Goal: Task Accomplishment & Management: Manage account settings

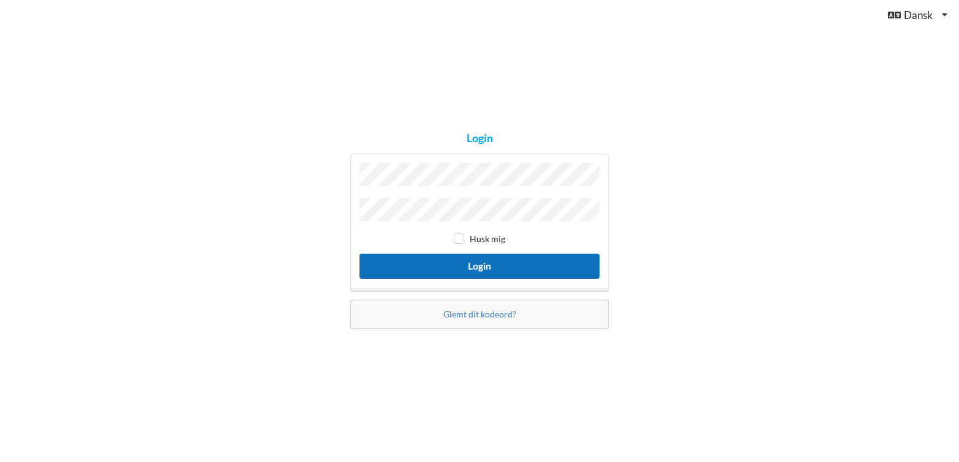
click at [490, 263] on button "Login" at bounding box center [479, 265] width 240 height 25
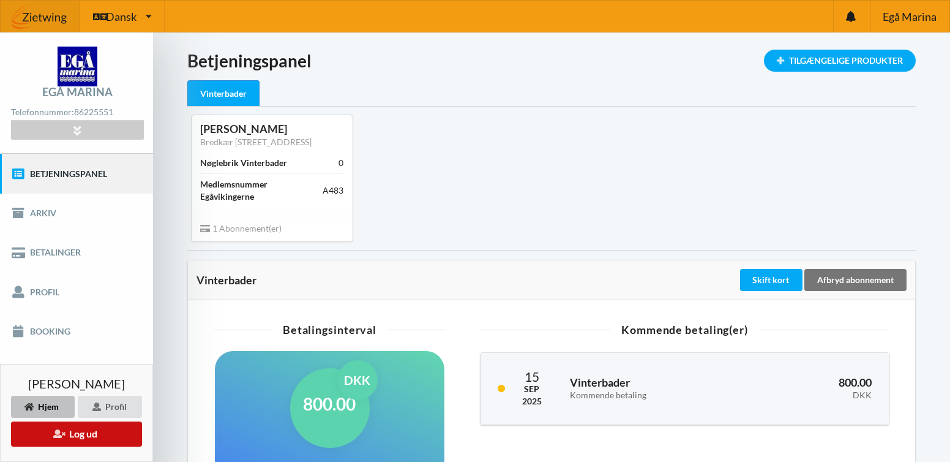
drag, startPoint x: 94, startPoint y: 434, endPoint x: 103, endPoint y: 412, distance: 24.1
click at [94, 433] on button "Log ud" at bounding box center [76, 433] width 131 height 25
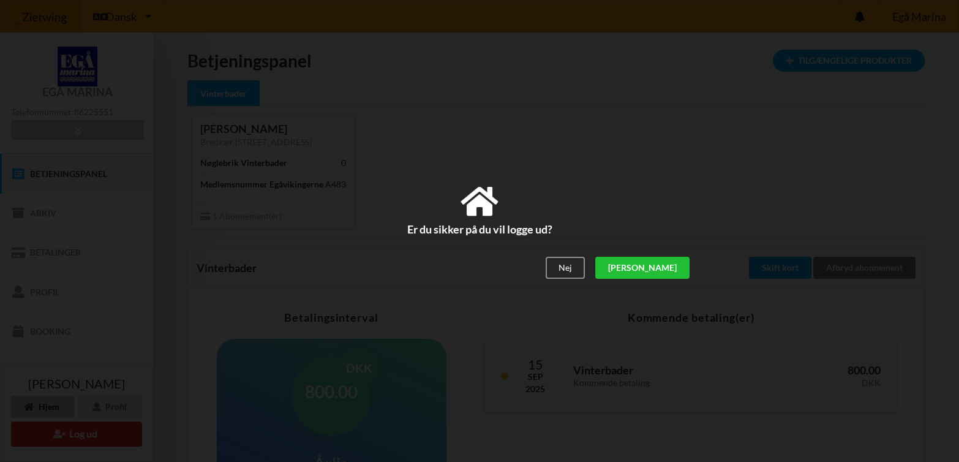
click at [666, 270] on div "[PERSON_NAME]" at bounding box center [642, 268] width 94 height 22
